Goal: Check status: Check status

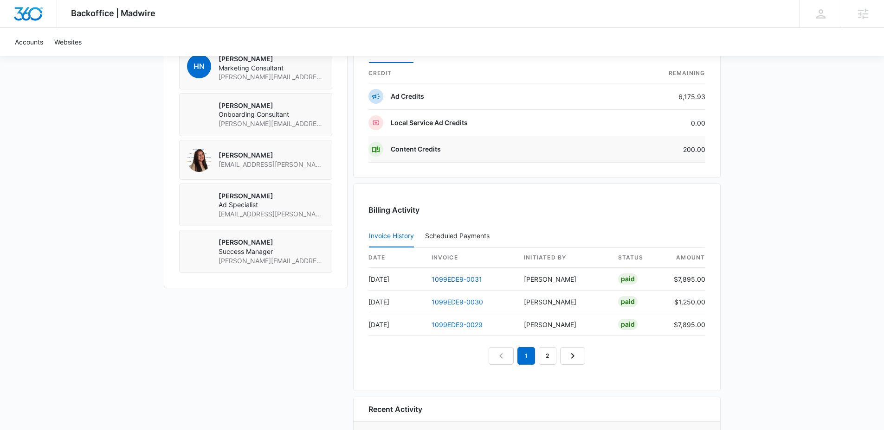
scroll to position [743, 0]
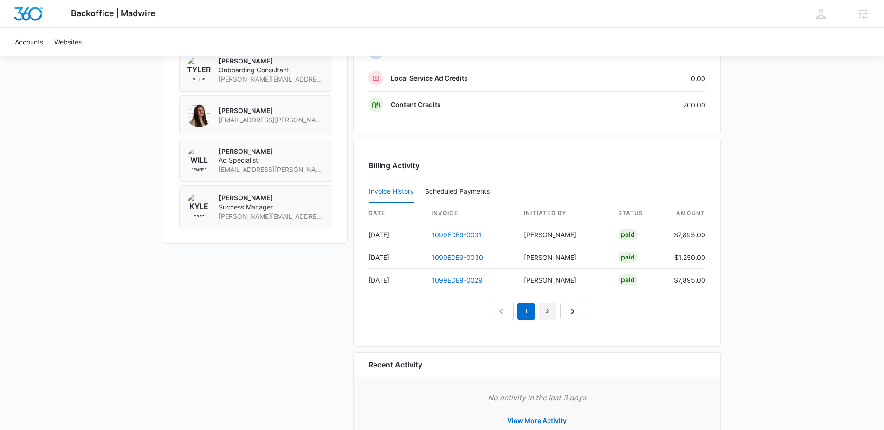
click at [548, 317] on link "2" at bounding box center [548, 312] width 18 height 18
click at [553, 314] on link "3" at bounding box center [558, 312] width 18 height 18
click at [564, 309] on link "4" at bounding box center [569, 312] width 18 height 18
click at [500, 315] on link "1" at bounding box center [494, 312] width 18 height 18
click at [475, 235] on link "1099EDE9-0031" at bounding box center [456, 235] width 51 height 8
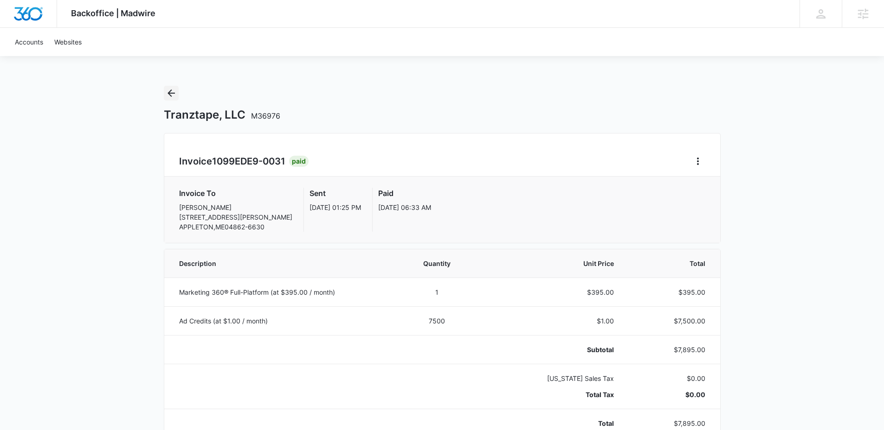
click at [171, 92] on icon "Back" at bounding box center [171, 93] width 11 height 11
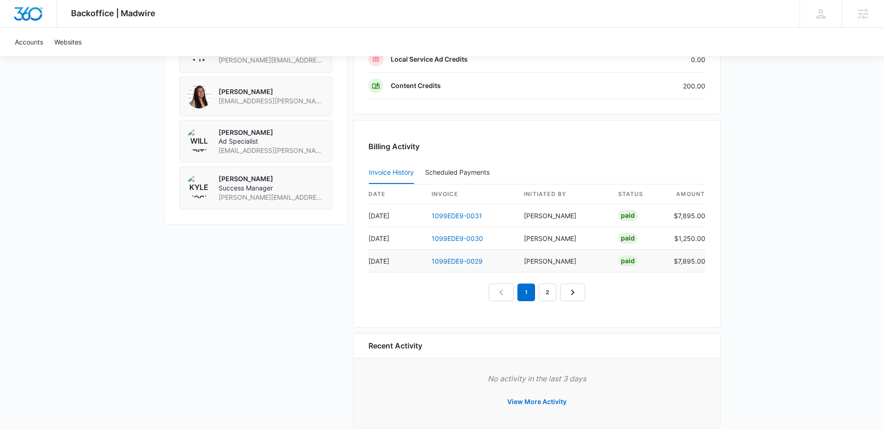
scroll to position [773, 0]
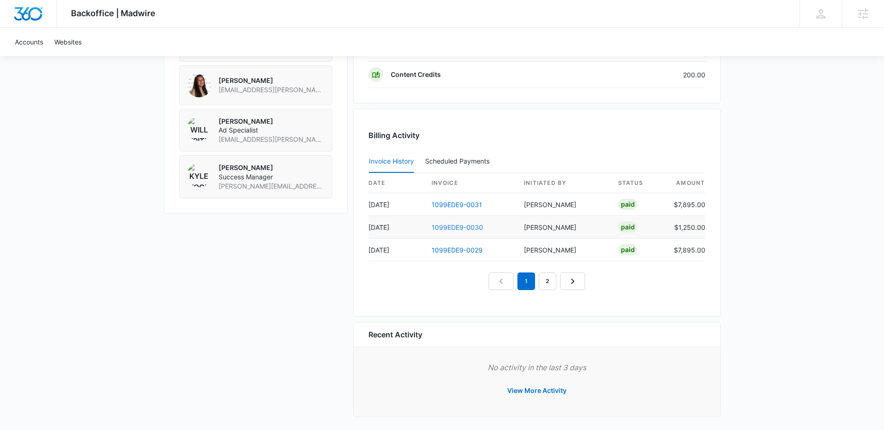
click at [470, 229] on link "1099EDE9-0030" at bounding box center [456, 228] width 51 height 8
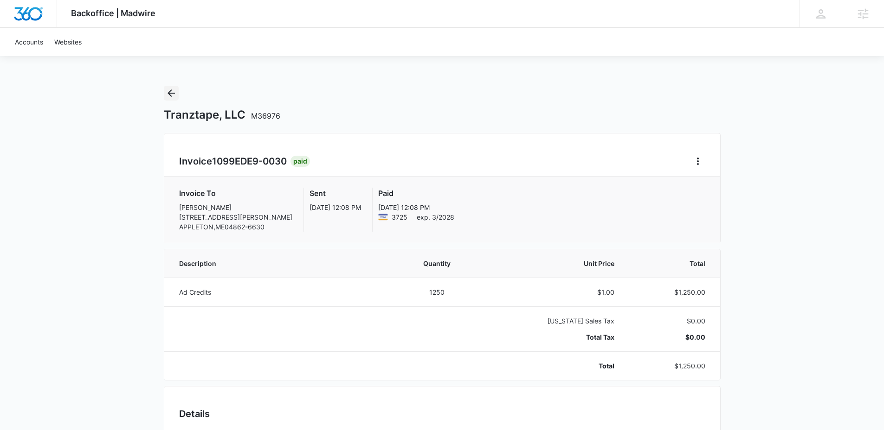
click at [174, 92] on icon "Back" at bounding box center [171, 93] width 11 height 11
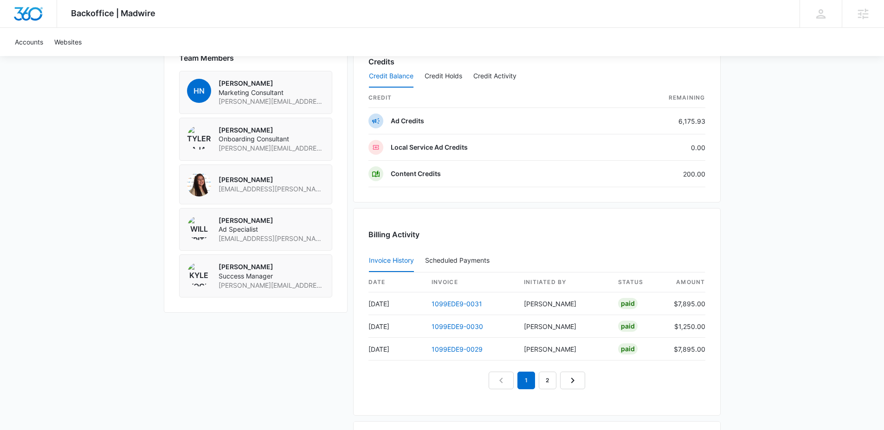
scroll to position [777, 0]
